Goal: Task Accomplishment & Management: Use online tool/utility

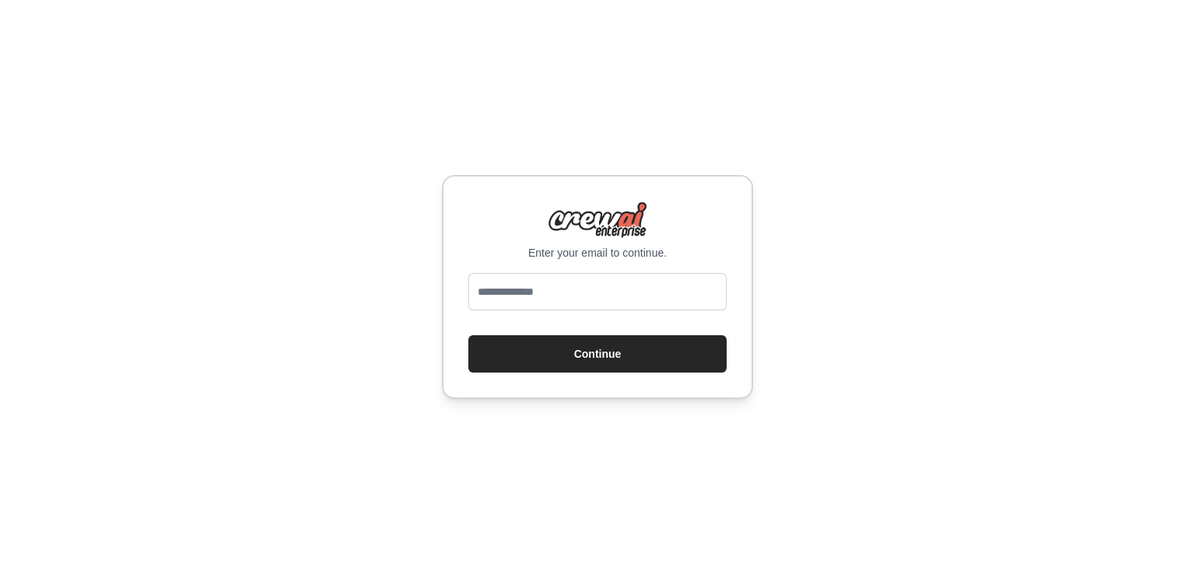
type input "**********"
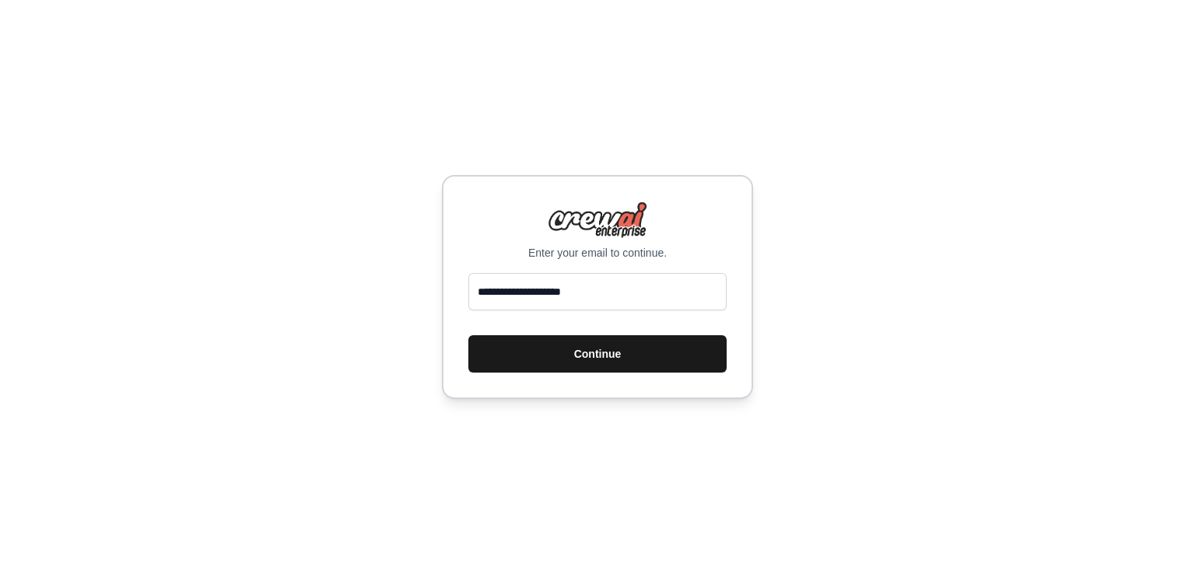
click at [633, 364] on button "Continue" at bounding box center [597, 353] width 258 height 37
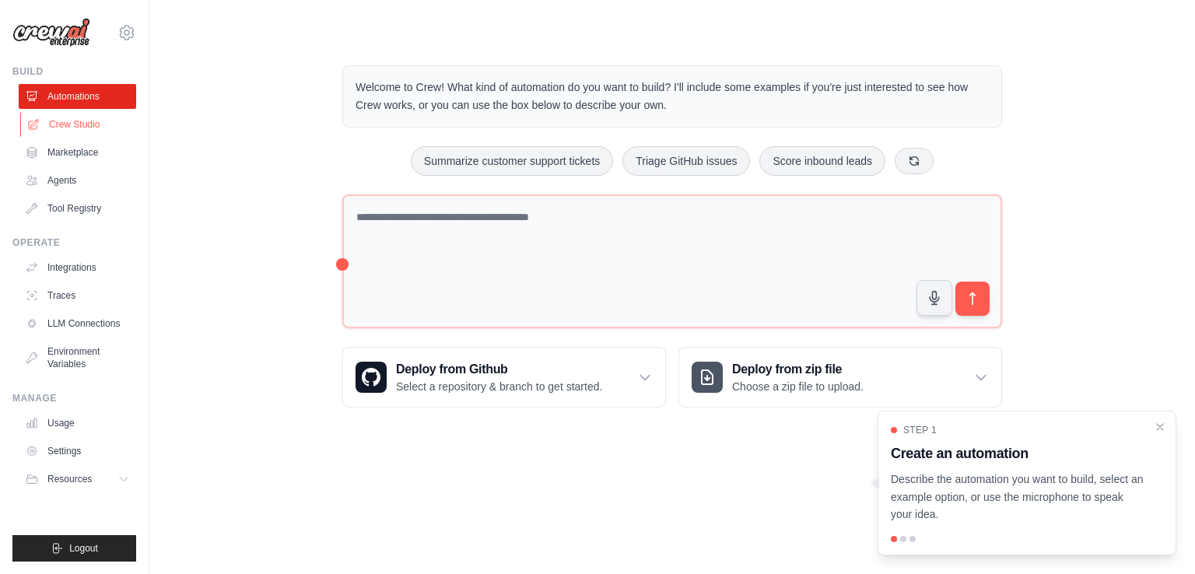
click at [115, 117] on link "Crew Studio" at bounding box center [78, 124] width 117 height 25
